Goal: Find specific page/section: Locate a particular part of the current website

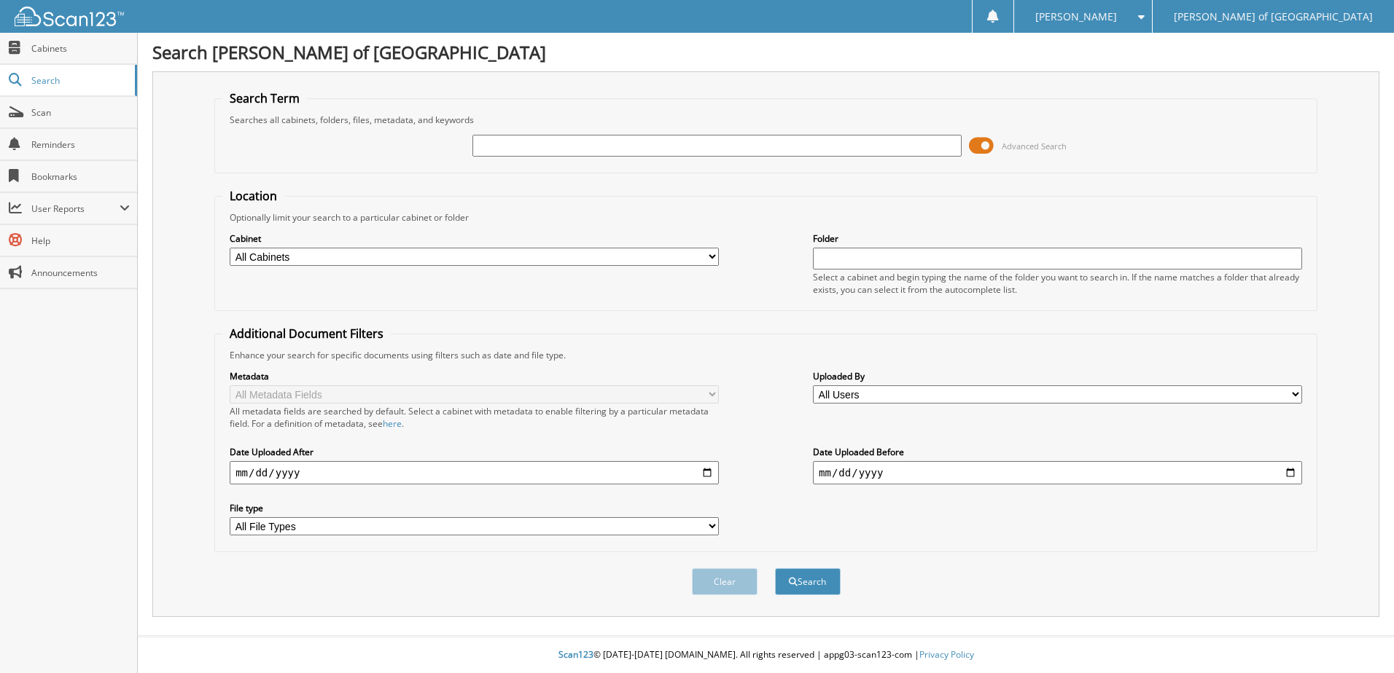
click at [539, 149] on input "text" at bounding box center [716, 146] width 489 height 22
type input "242163"
click at [775, 568] on button "Search" at bounding box center [808, 581] width 66 height 27
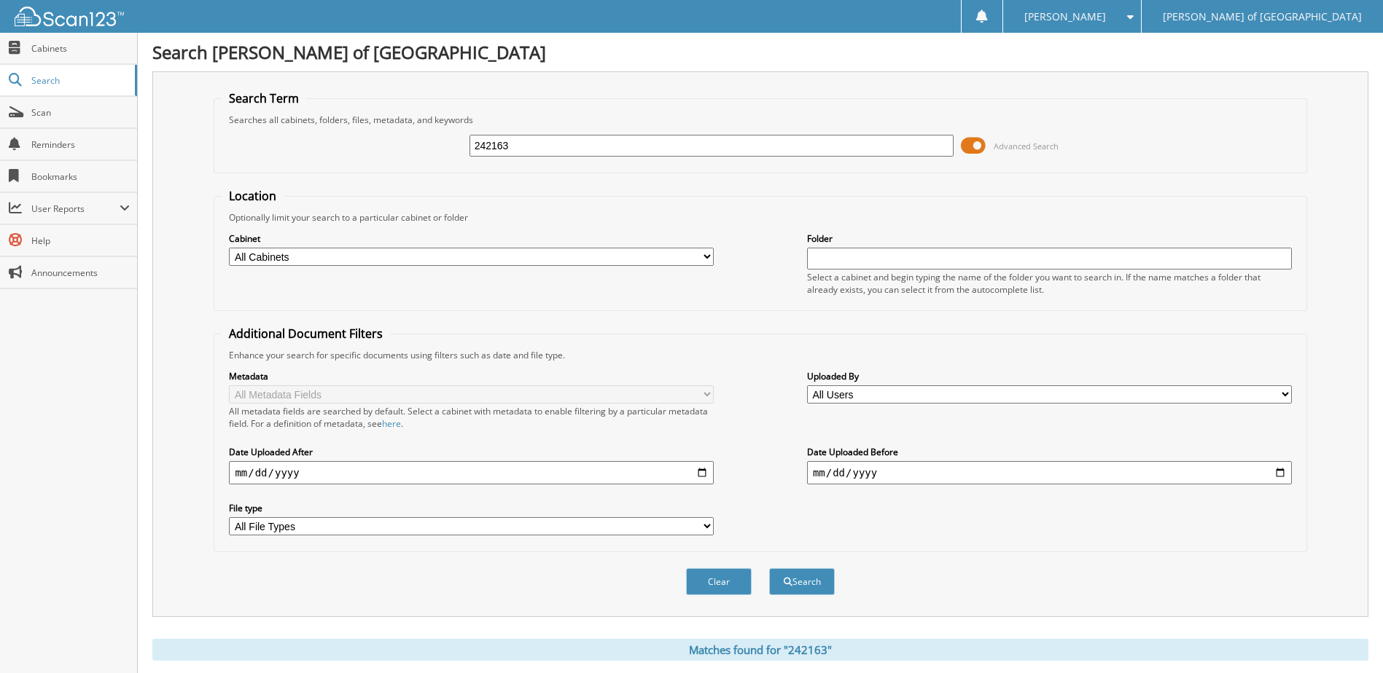
scroll to position [283, 0]
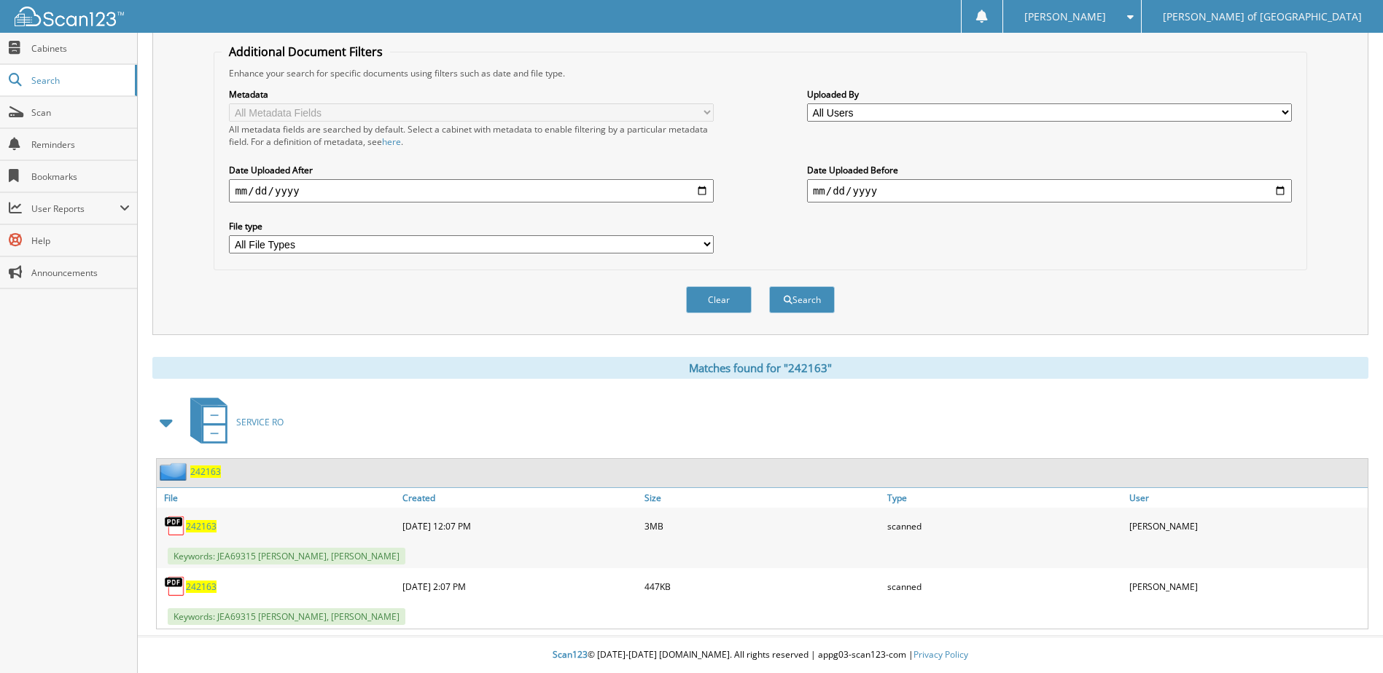
click at [211, 472] on span "242163" at bounding box center [205, 472] width 31 height 12
